Goal: Find specific page/section: Find specific page/section

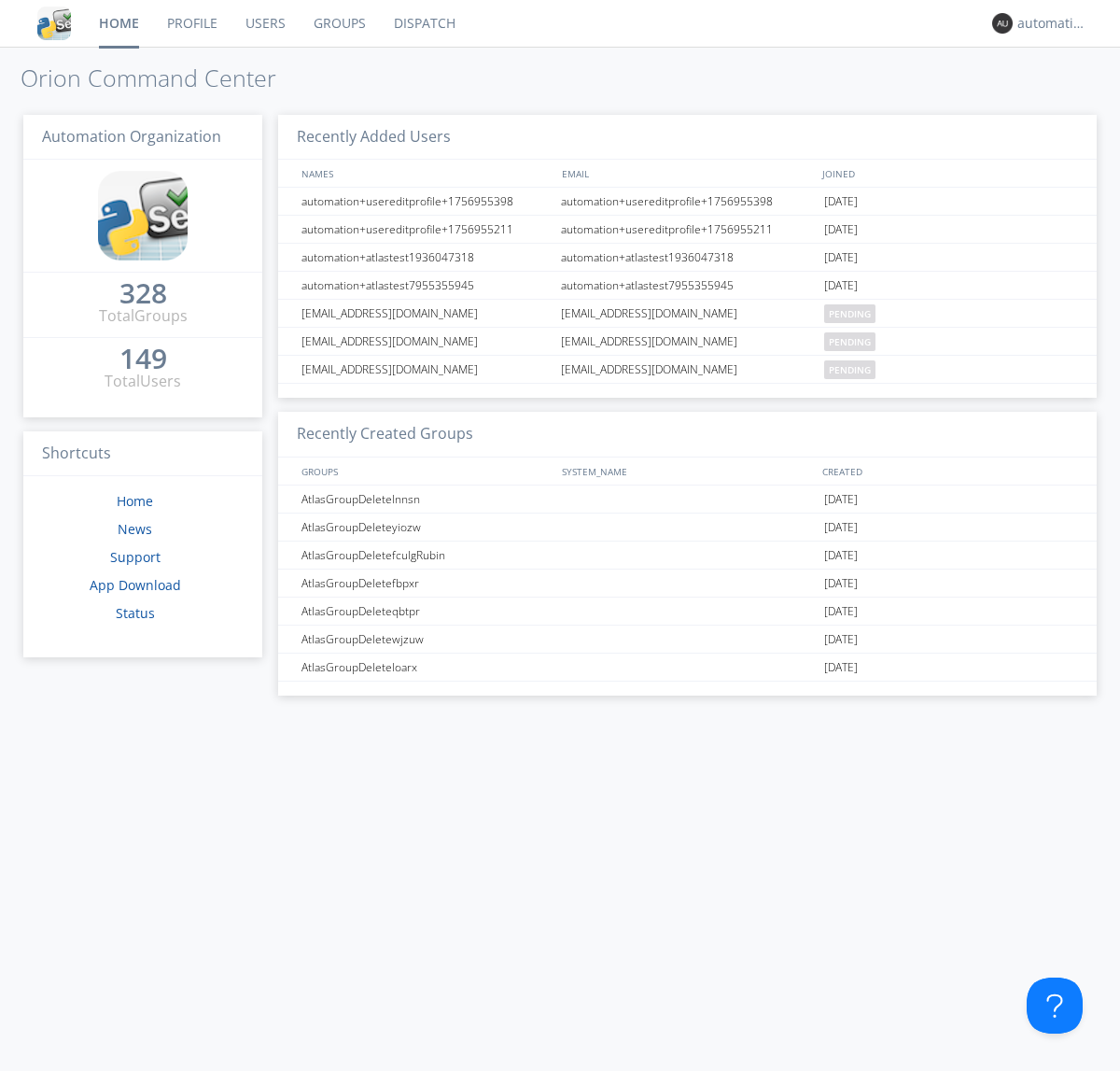
click at [422, 24] on link "Dispatch" at bounding box center [424, 23] width 90 height 46
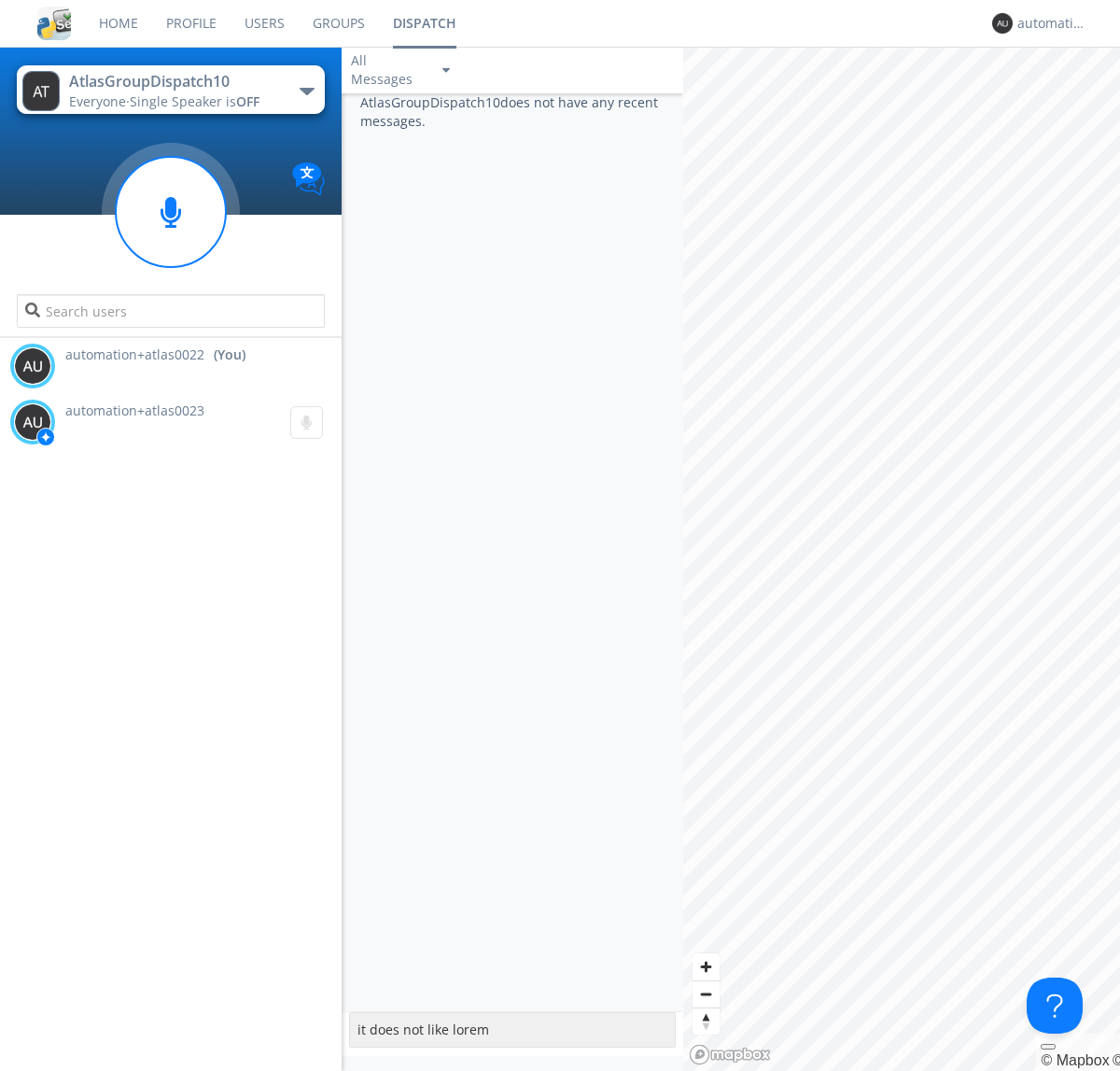
type textarea "it does not like lorem"
click at [1047, 24] on div "automation+atlas0022" at bounding box center [1052, 23] width 70 height 19
